Goal: Information Seeking & Learning: Learn about a topic

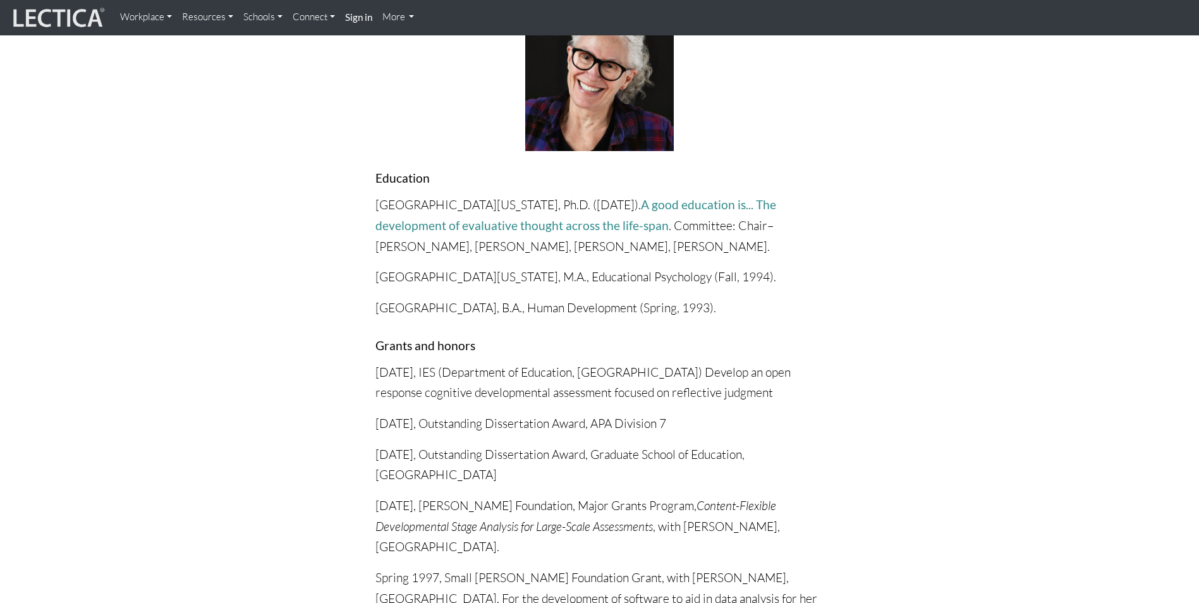
scroll to position [190, 0]
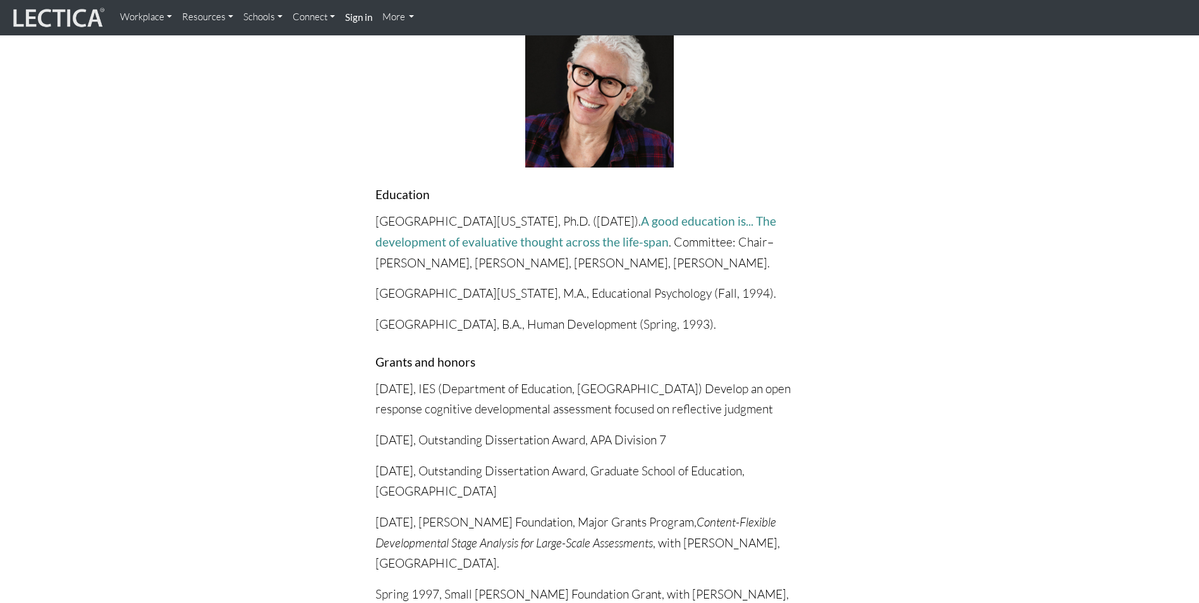
click at [228, 16] on link "Resources" at bounding box center [207, 17] width 61 height 25
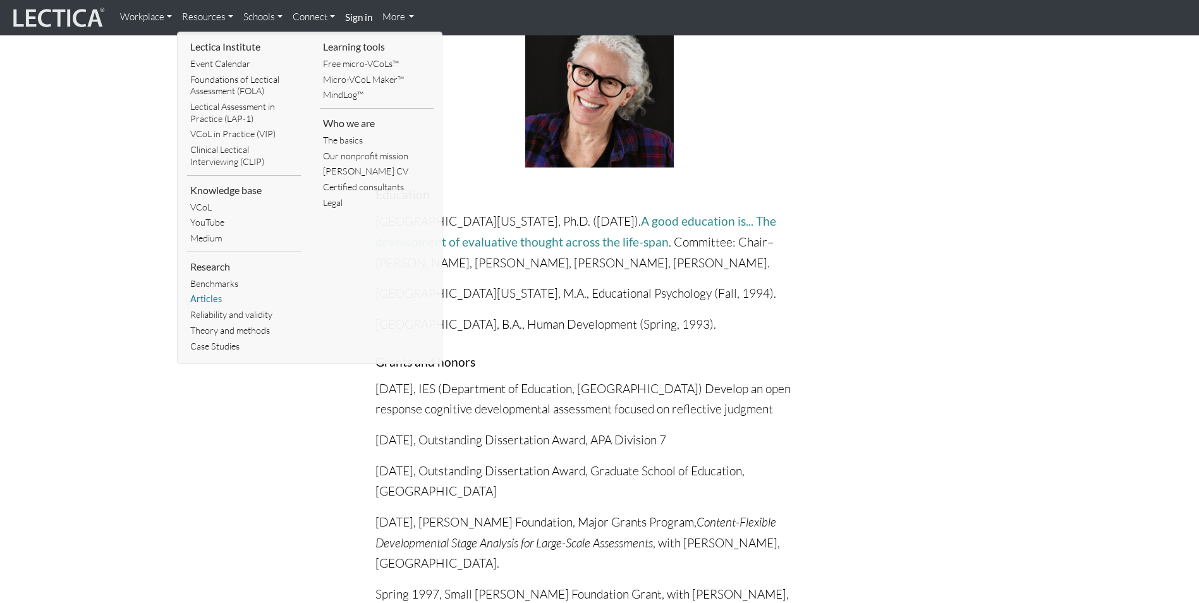
click at [205, 296] on link "Articles" at bounding box center [244, 299] width 114 height 16
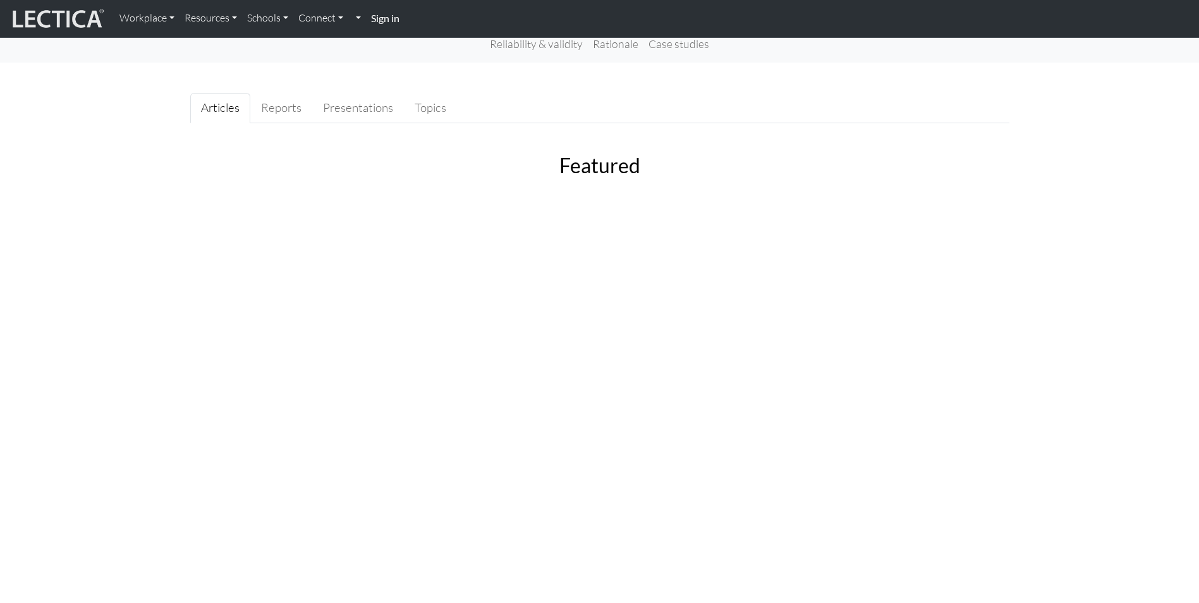
scroll to position [63, 0]
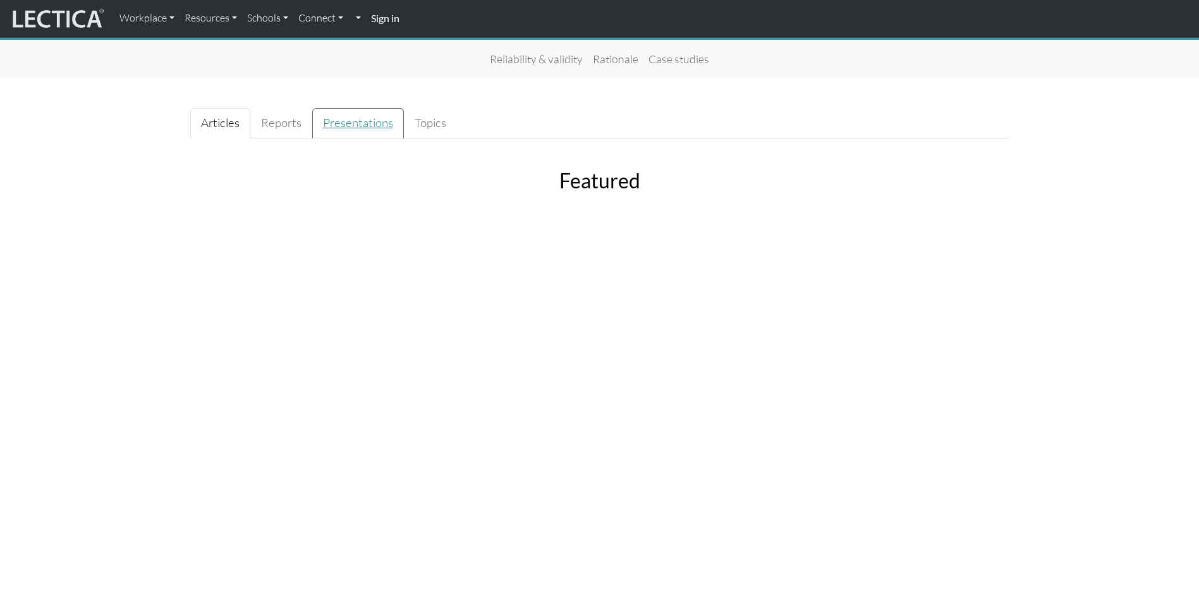
click at [360, 127] on link "Presentations" at bounding box center [358, 123] width 92 height 30
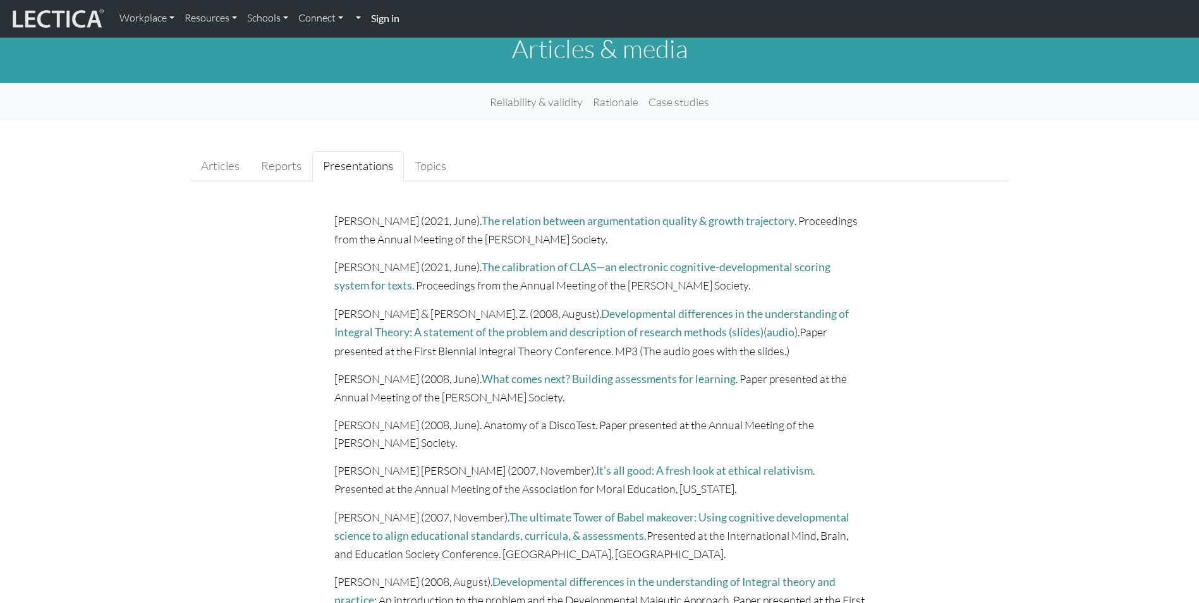
scroll to position [0, 0]
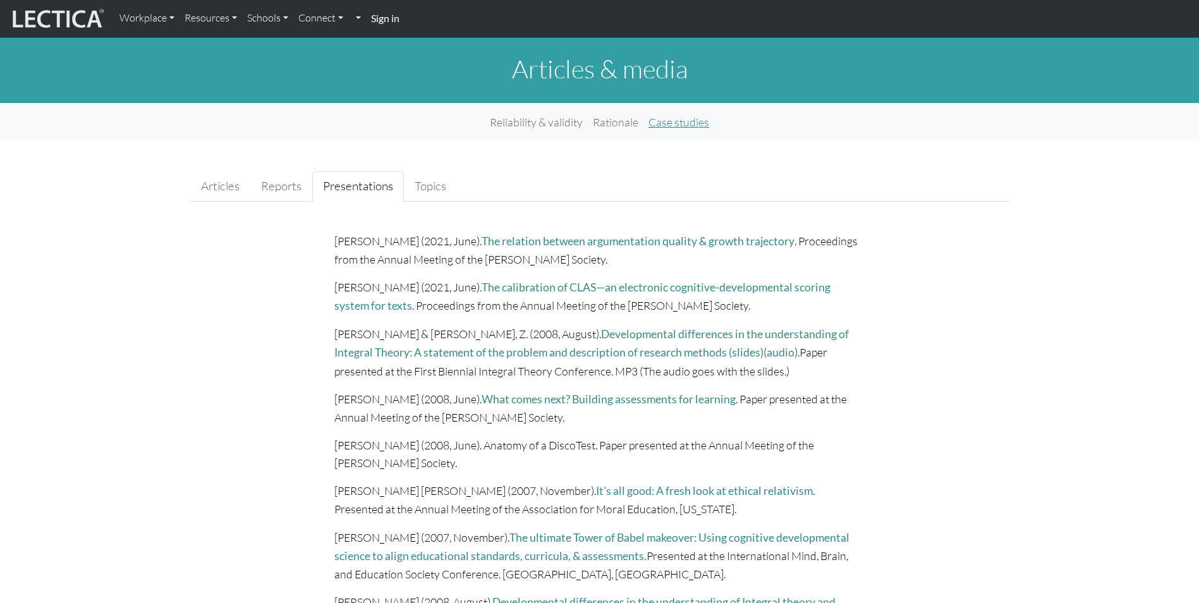
click at [657, 126] on link "Case studies" at bounding box center [678, 122] width 71 height 28
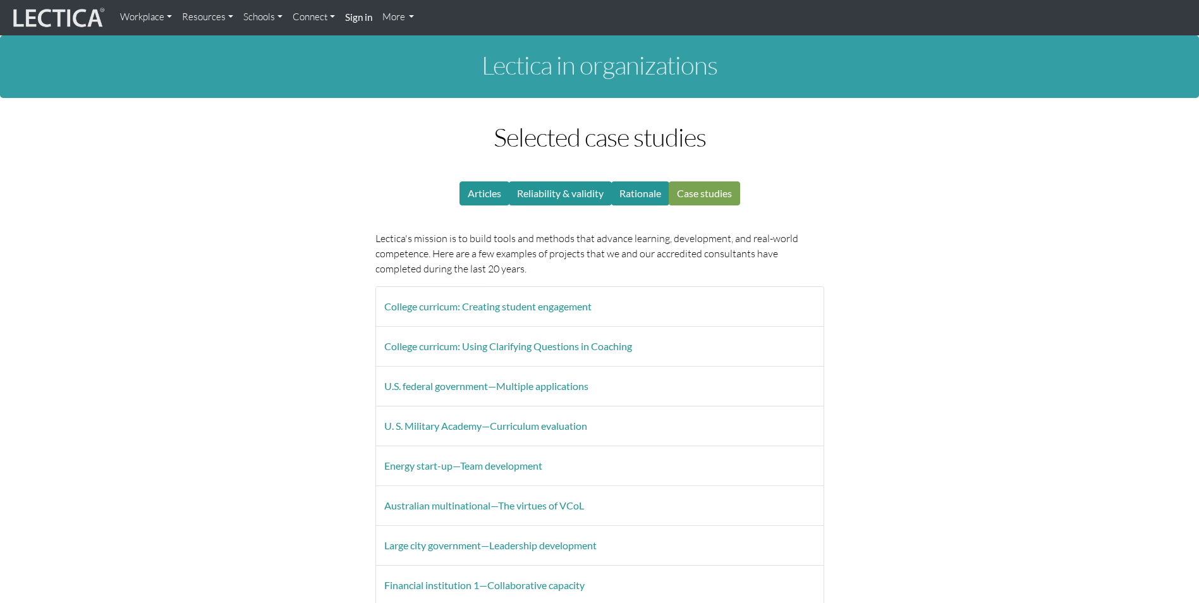
click at [272, 16] on link "Schools" at bounding box center [262, 17] width 49 height 25
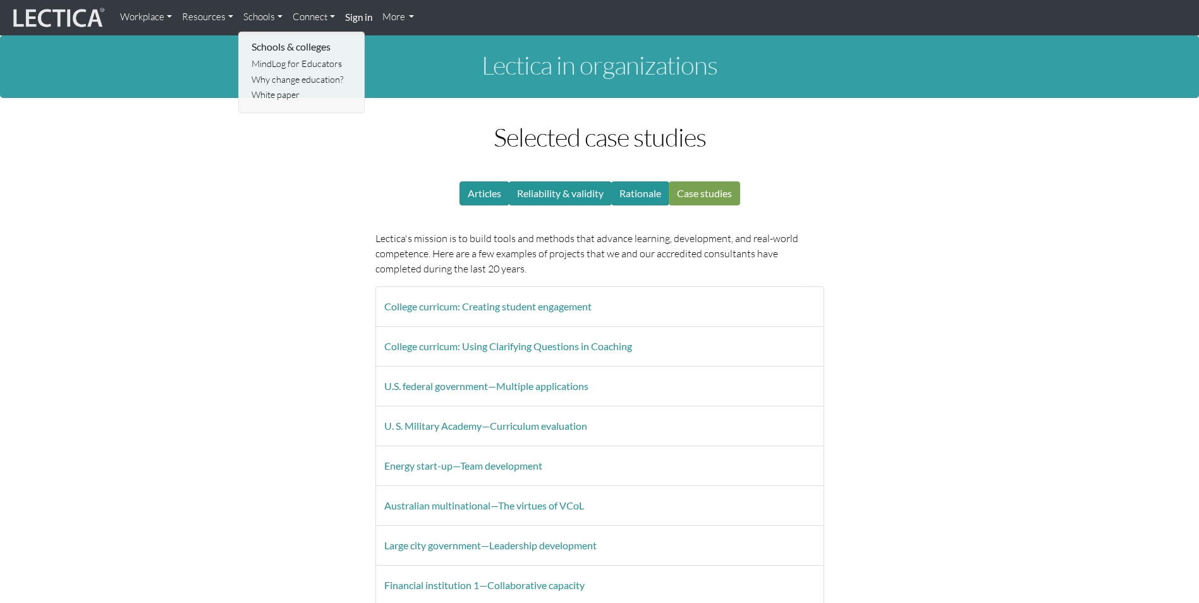
click at [157, 14] on link "Workplace" at bounding box center [146, 17] width 62 height 25
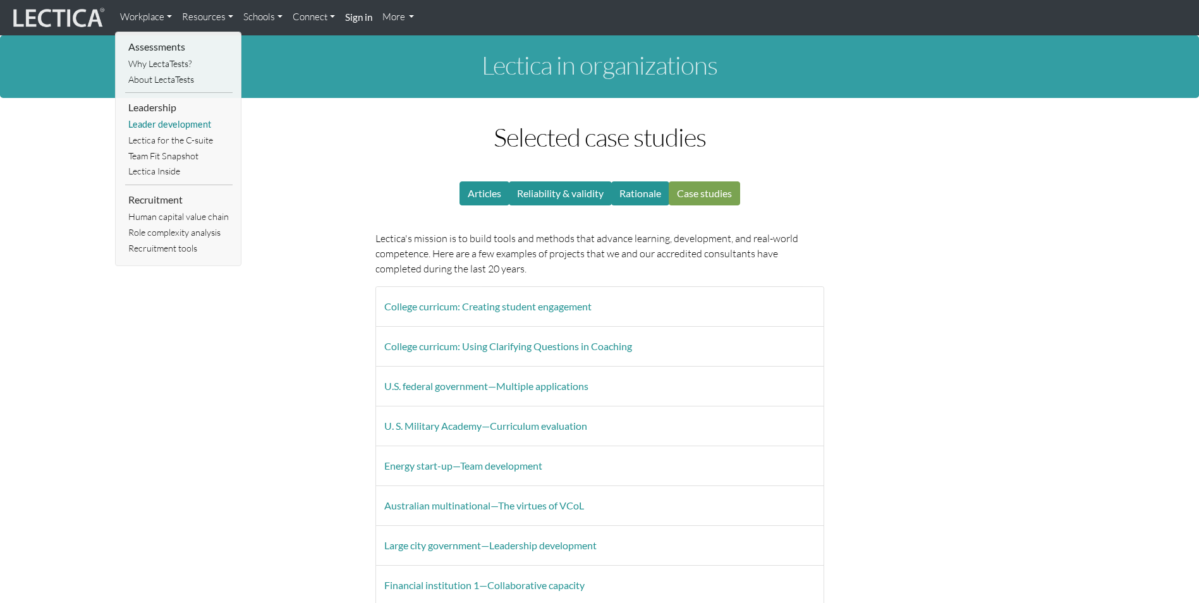
click at [179, 127] on link "Leader development" at bounding box center [178, 125] width 107 height 16
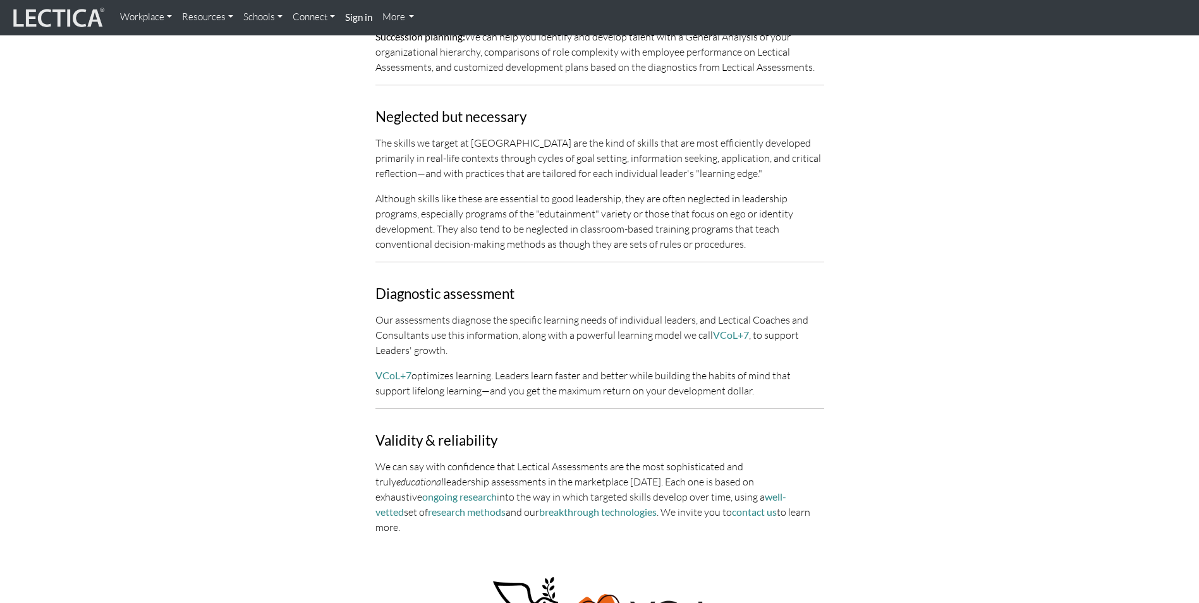
scroll to position [885, 0]
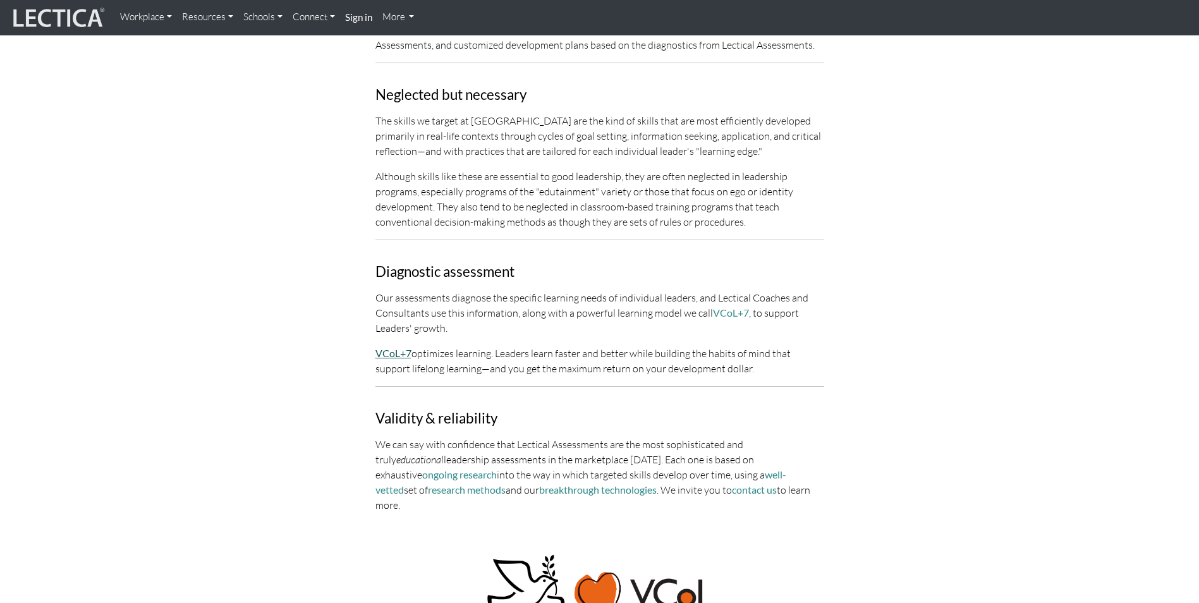
click at [383, 347] on link "VCoL+7" at bounding box center [393, 353] width 36 height 12
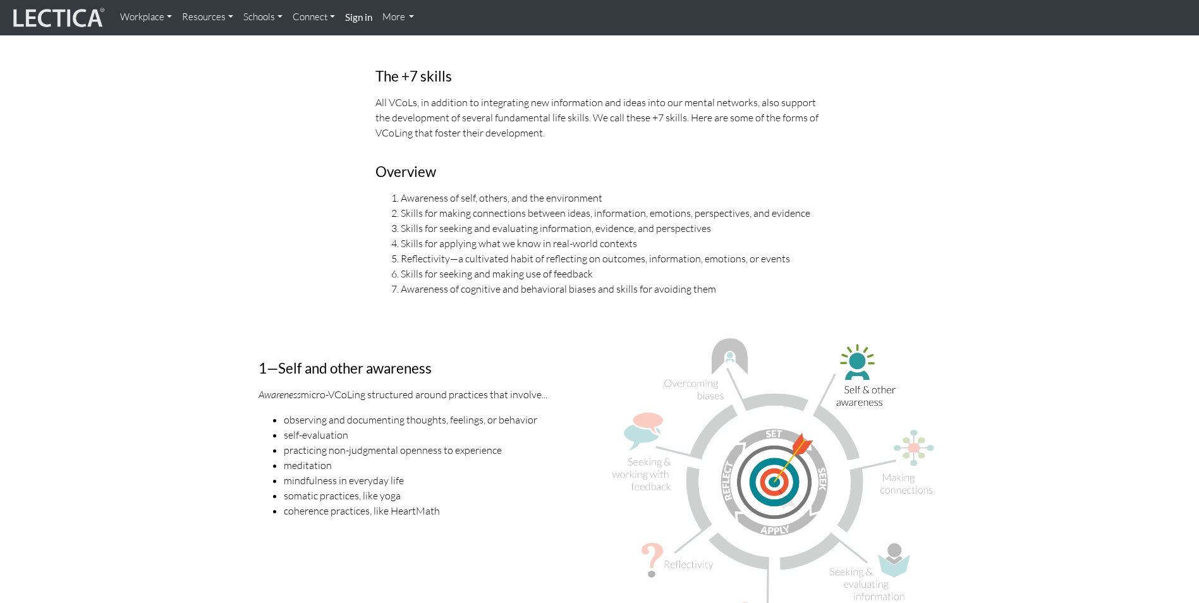
scroll to position [1011, 0]
